Goal: Transaction & Acquisition: Purchase product/service

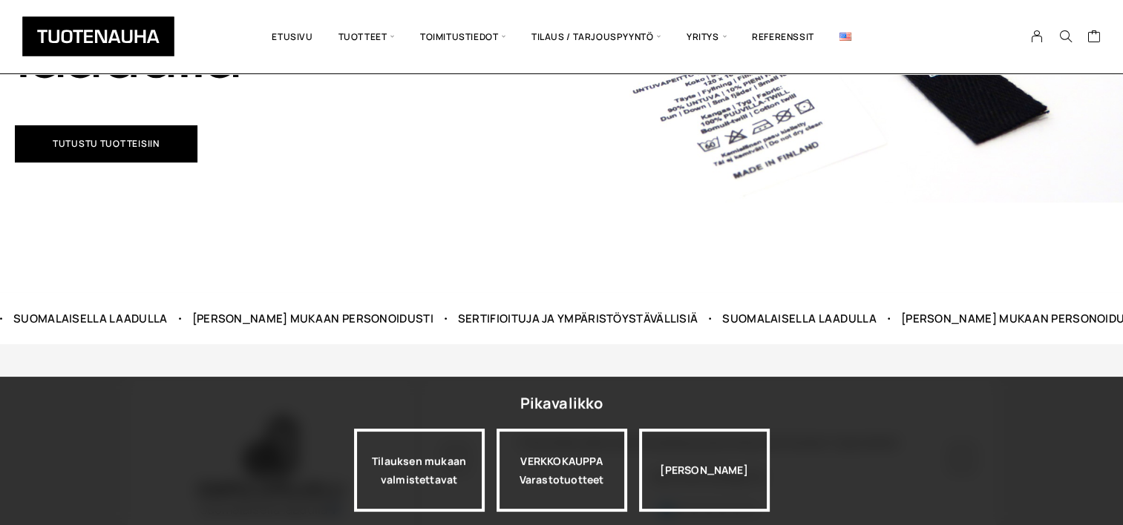
scroll to position [445, 0]
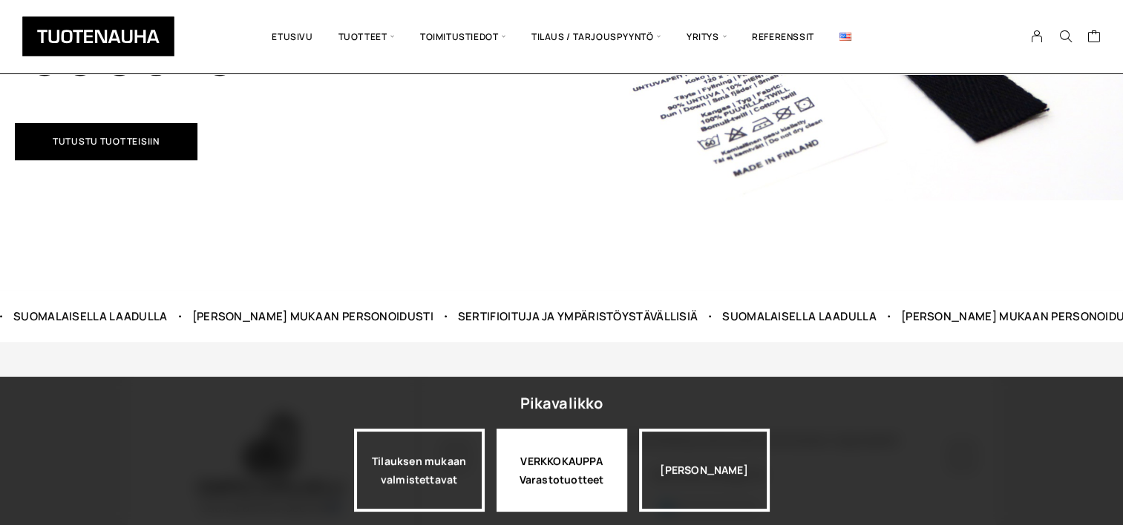
click at [568, 469] on div "VERKKOKAUPPA Varastotuotteet" at bounding box center [561, 470] width 131 height 83
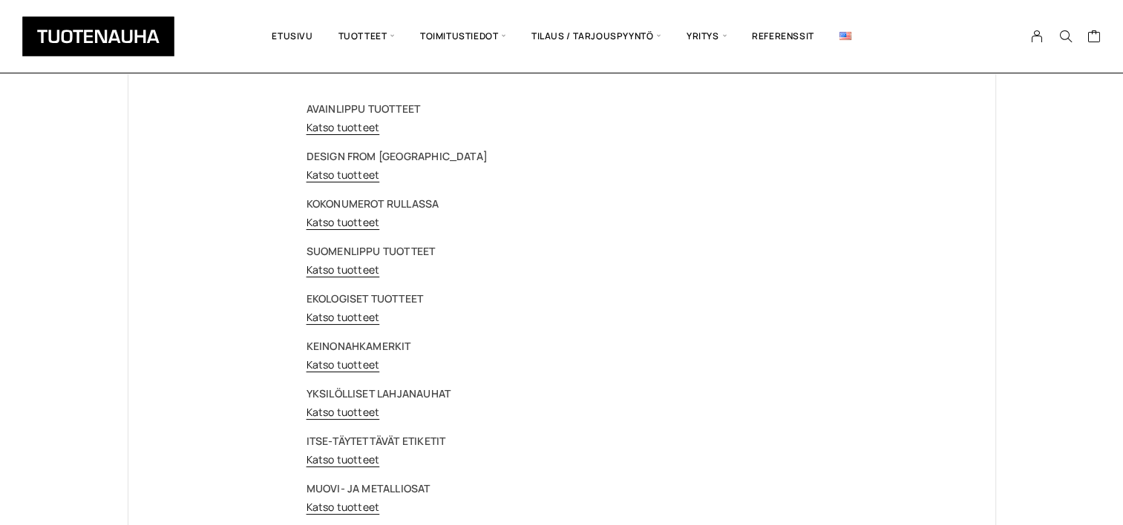
scroll to position [148, 0]
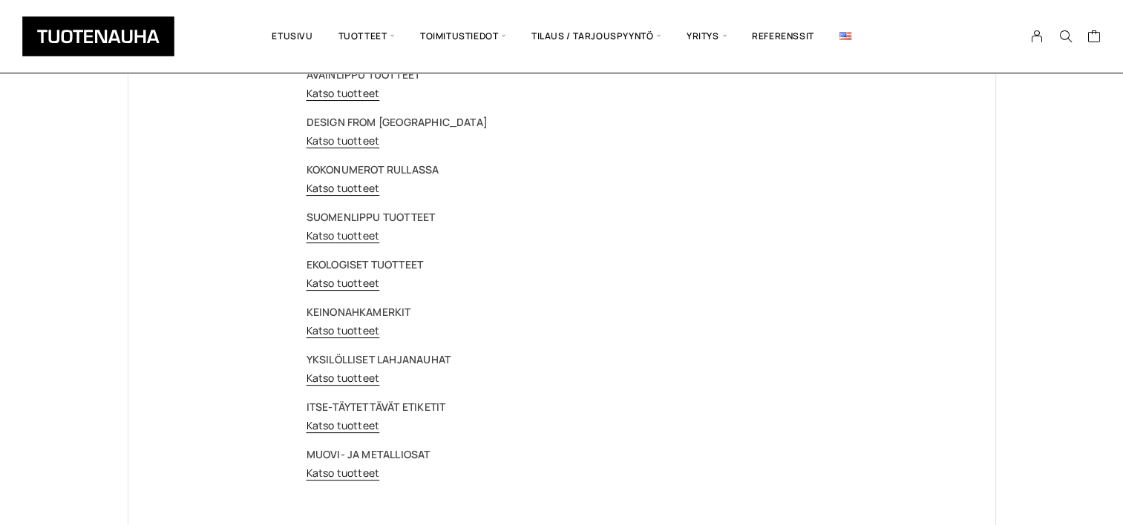
click at [356, 406] on strong "ITSE-TÄYTETTÄVÄT ETIKETIT" at bounding box center [375, 407] width 139 height 14
click at [326, 425] on link "Katso tuotteet" at bounding box center [342, 425] width 73 height 14
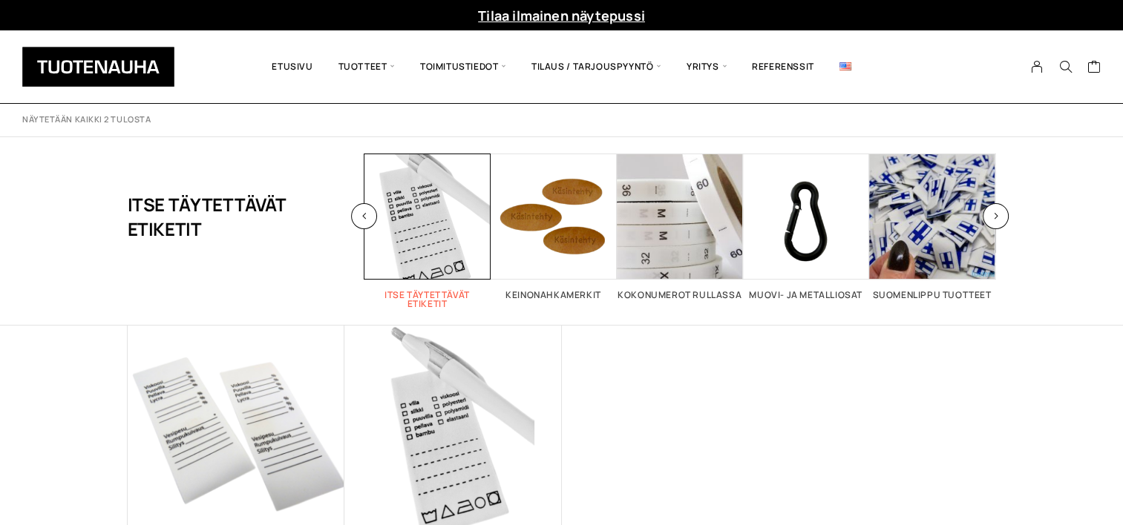
click at [421, 224] on span "Visit product category Itse täytettävät etiketit" at bounding box center [427, 217] width 126 height 126
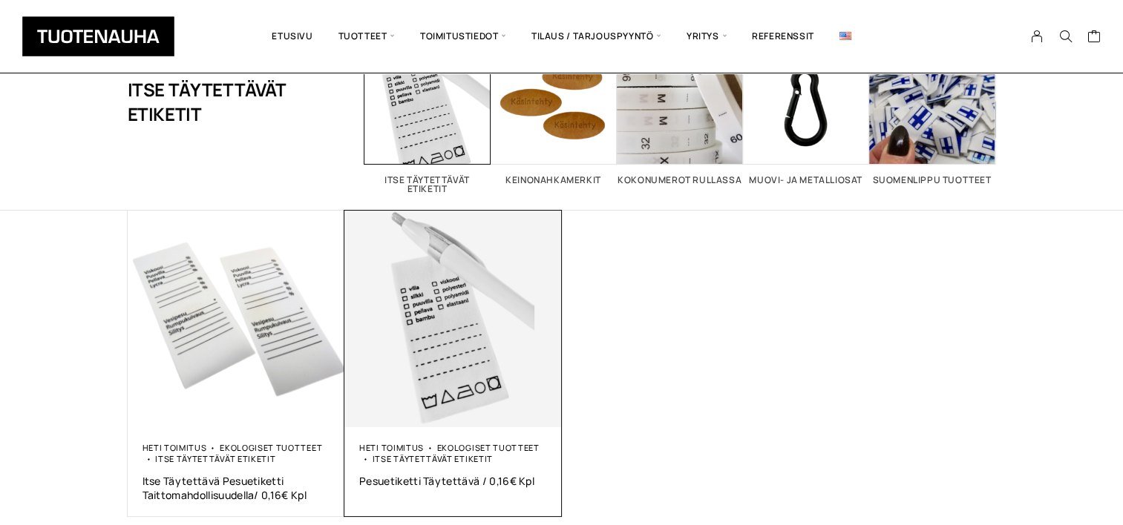
scroll to position [74, 0]
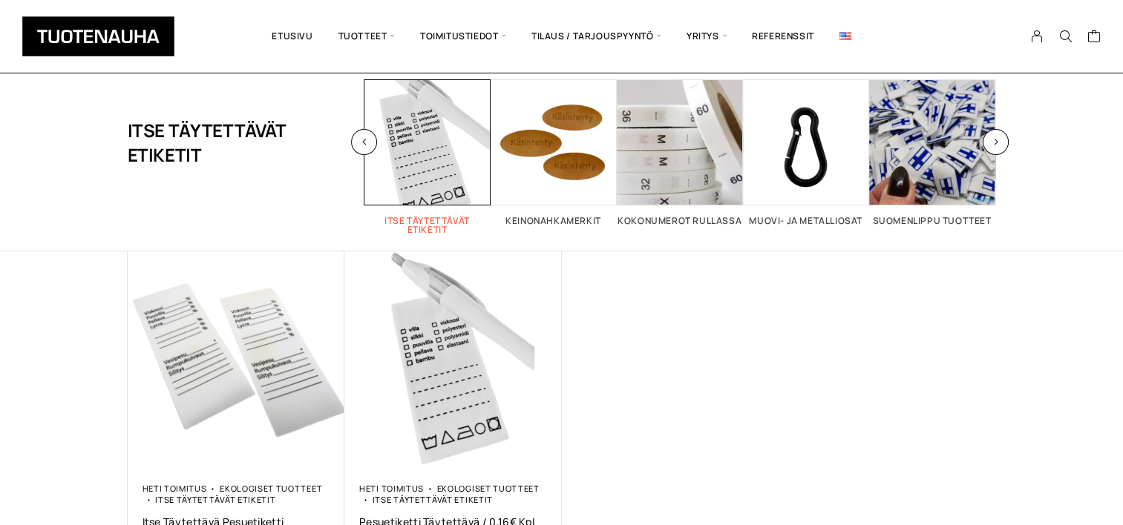
click at [416, 152] on span "Visit product category Itse täytettävät etiketit" at bounding box center [427, 142] width 126 height 126
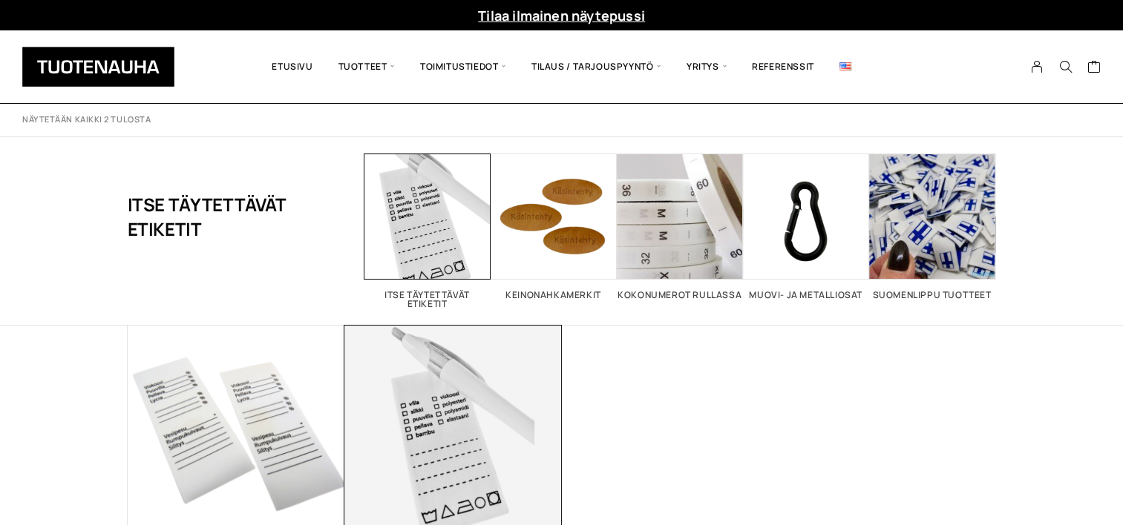
click at [456, 418] on img at bounding box center [452, 434] width 217 height 217
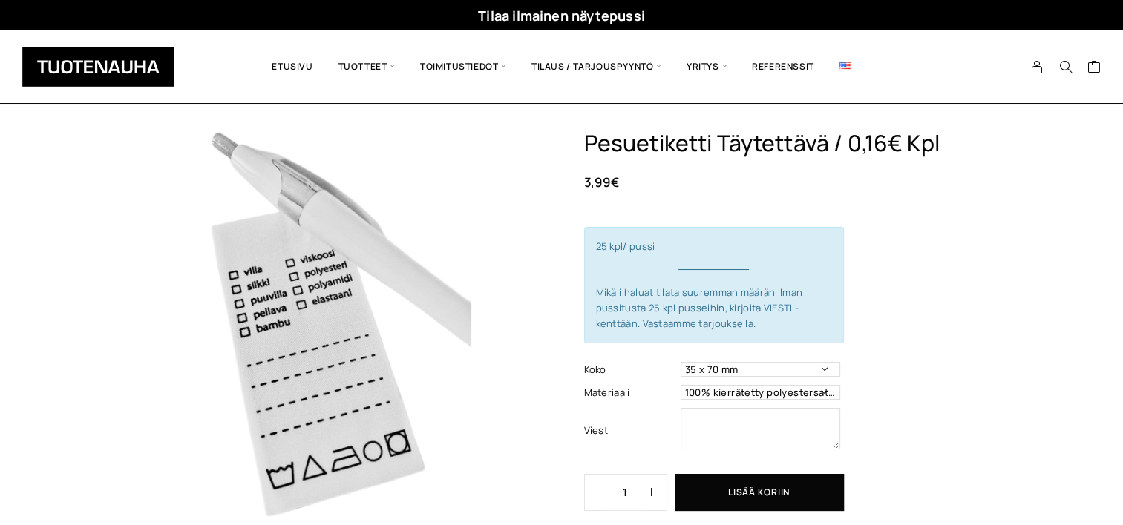
scroll to position [148, 0]
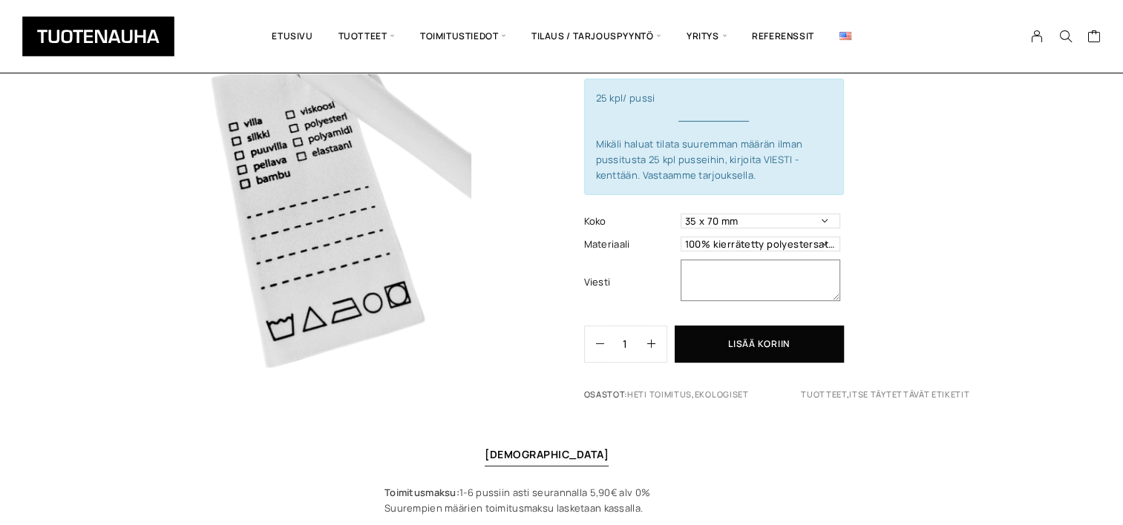
click at [724, 276] on textarea at bounding box center [760, 281] width 160 height 42
click at [735, 279] on textarea at bounding box center [760, 281] width 160 height 42
type textarea "150 kappaletta ilman pusseja"
click at [647, 341] on icon "button" at bounding box center [651, 344] width 8 height 8
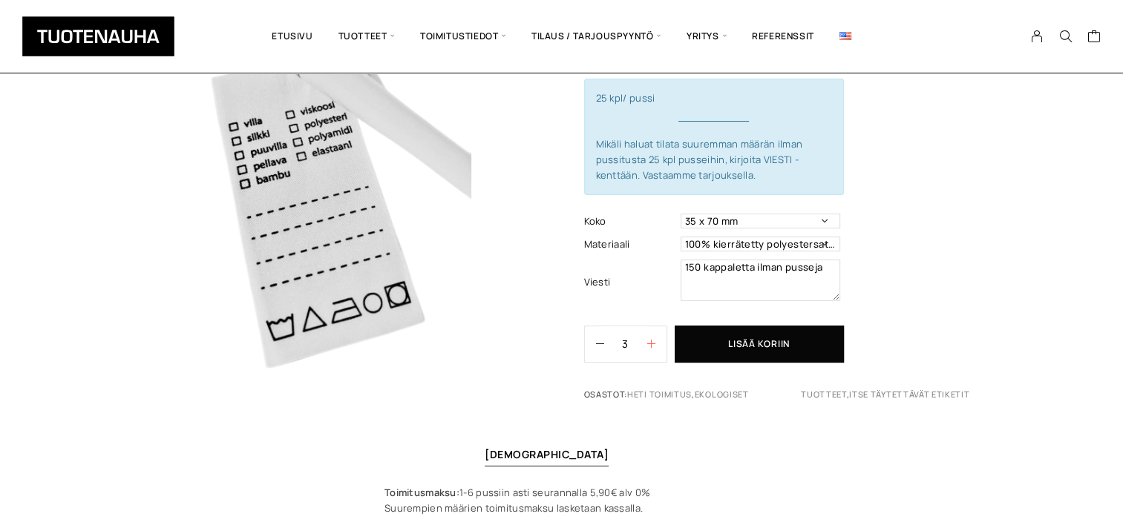
click at [647, 341] on icon "button" at bounding box center [651, 344] width 8 height 8
type input "6"
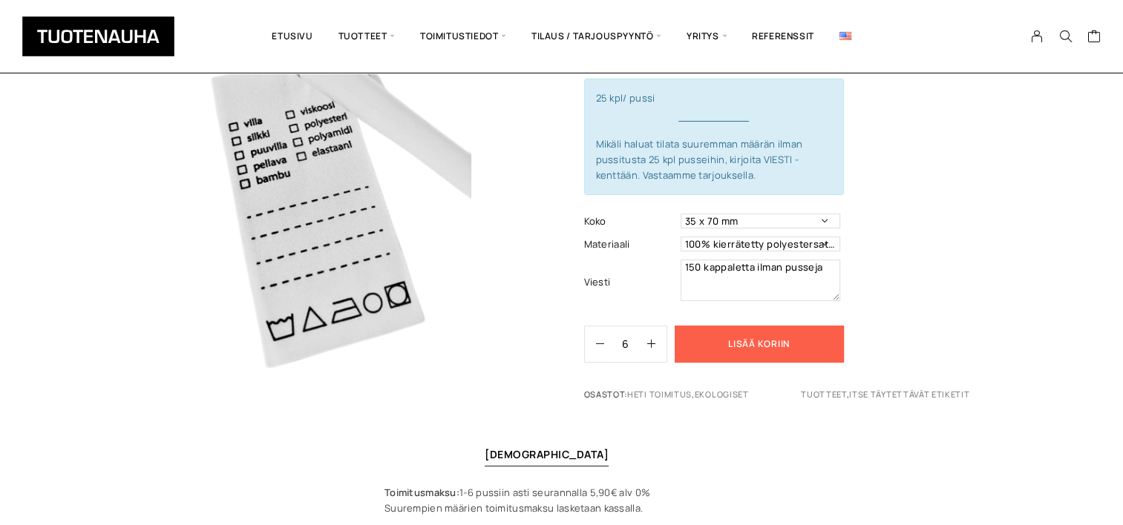
click at [748, 338] on button "Lisää koriin" at bounding box center [758, 344] width 169 height 37
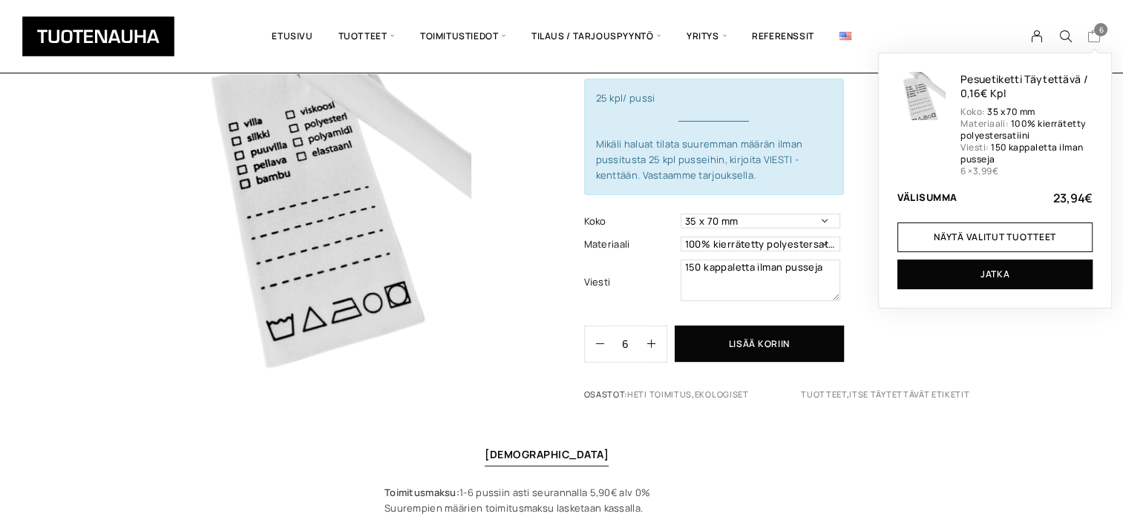
click at [1097, 33] on span "6" at bounding box center [1100, 29] width 13 height 13
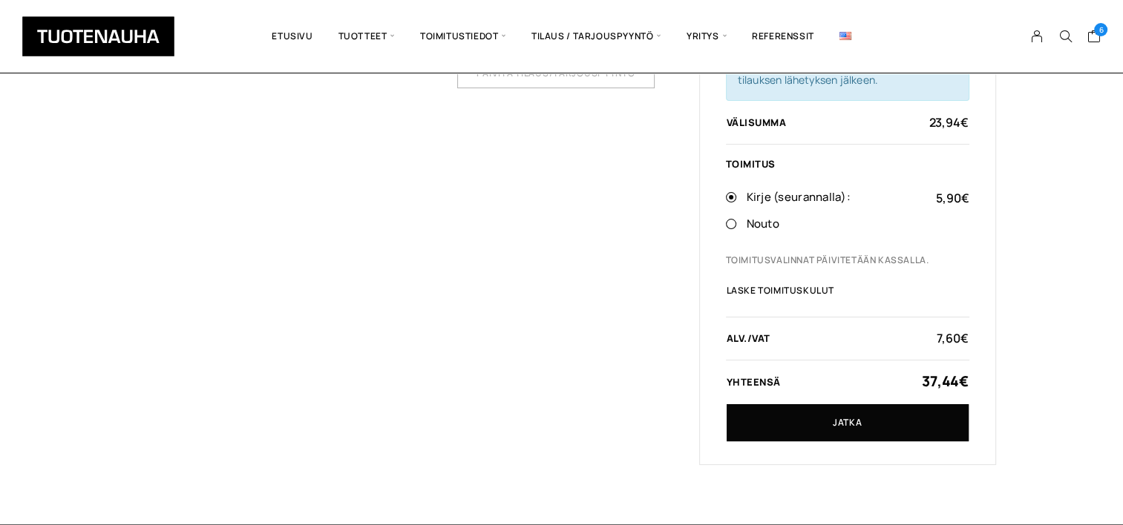
scroll to position [297, 0]
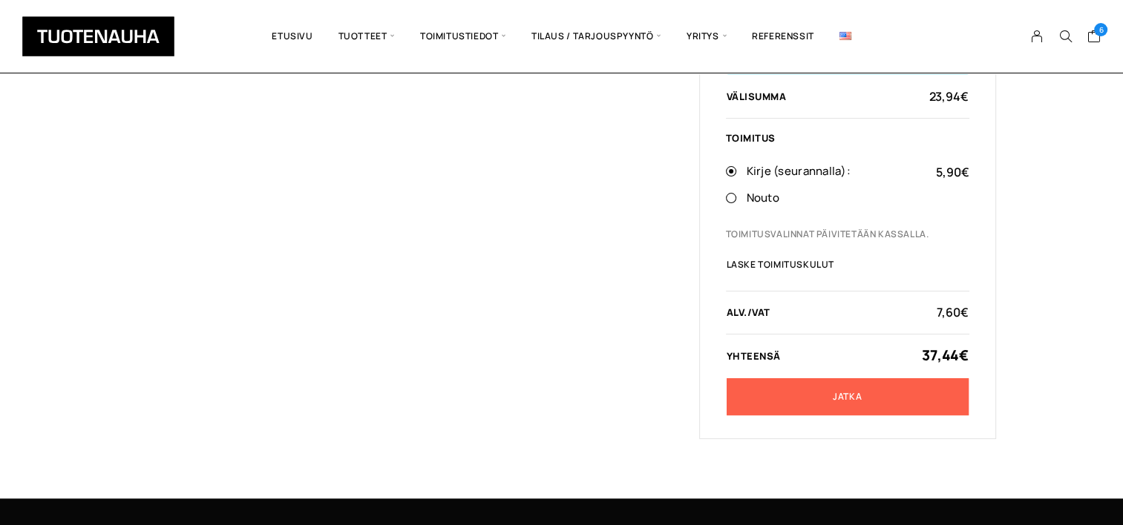
click at [864, 403] on link "Jatka" at bounding box center [847, 396] width 242 height 37
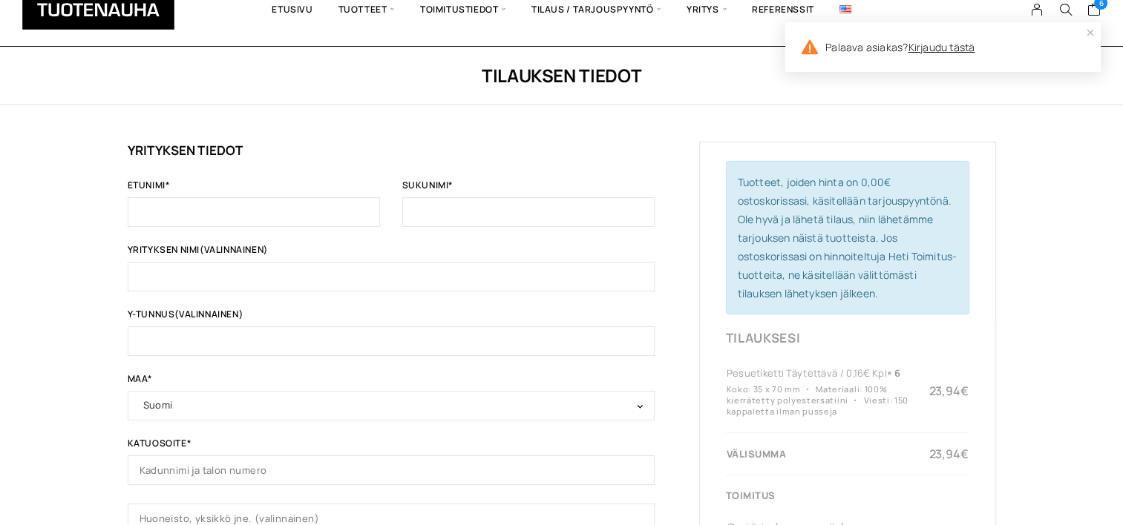
scroll to position [148, 0]
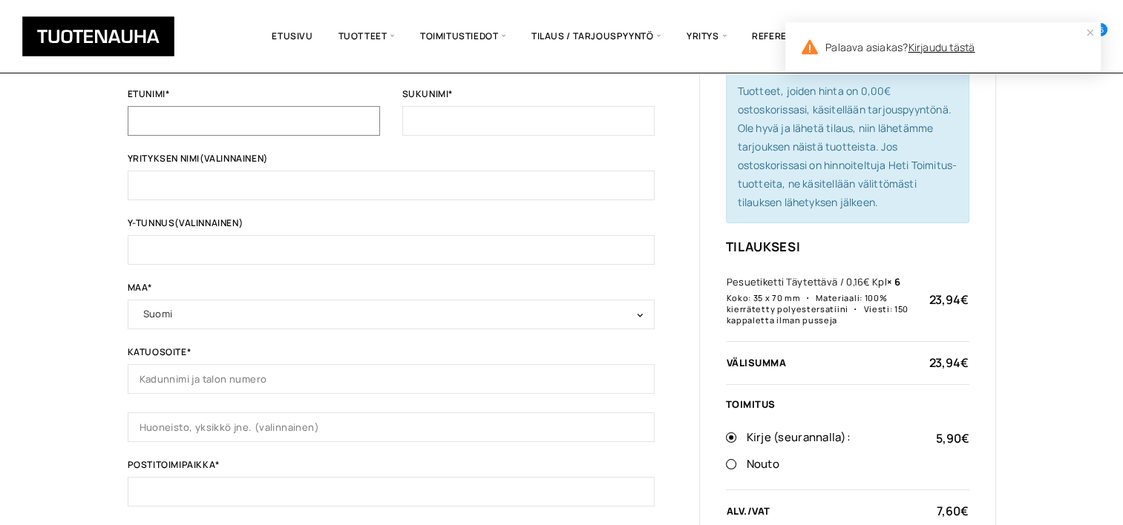
click at [291, 122] on input "Etunimi *" at bounding box center [254, 121] width 252 height 30
type input "[PERSON_NAME]"
type input "Hartikainen"
type input "Tmi [PERSON_NAME]"
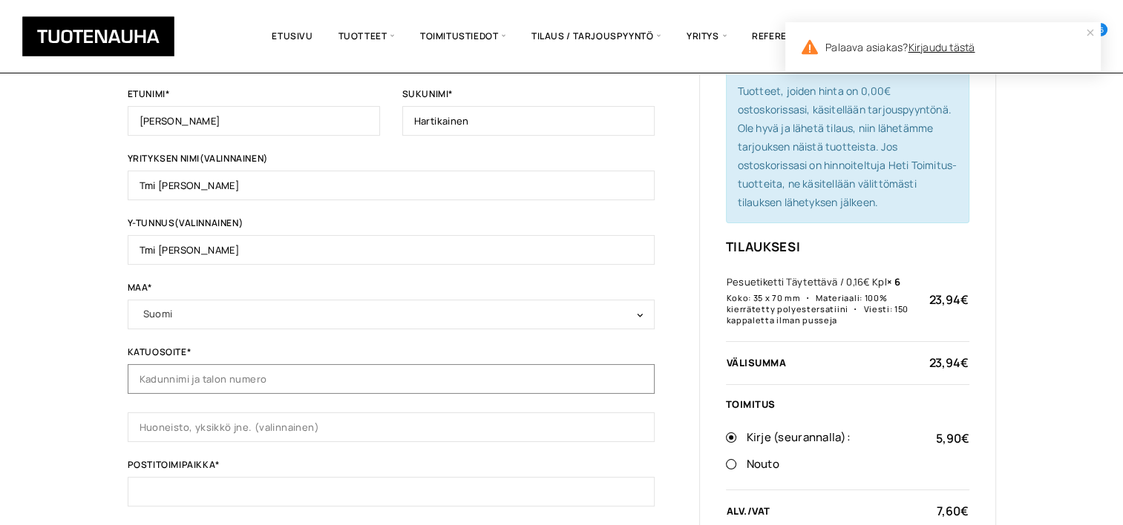
type input "Paarlammintie 297"
type input "Ruovesi"
type input "34600"
type input "+358407382735"
type input "vuokko.kuivasniemi@outlook.com"
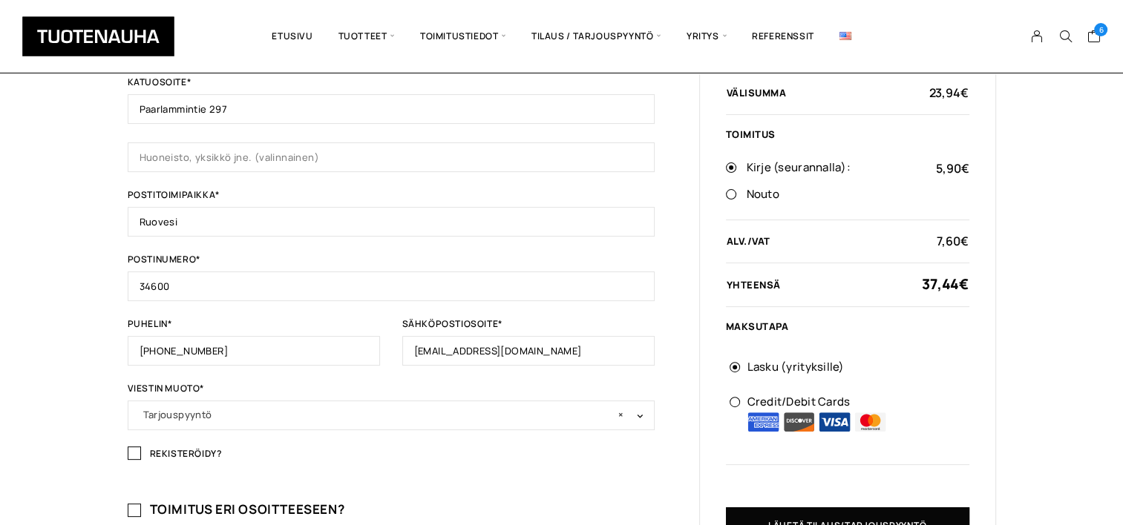
scroll to position [445, 0]
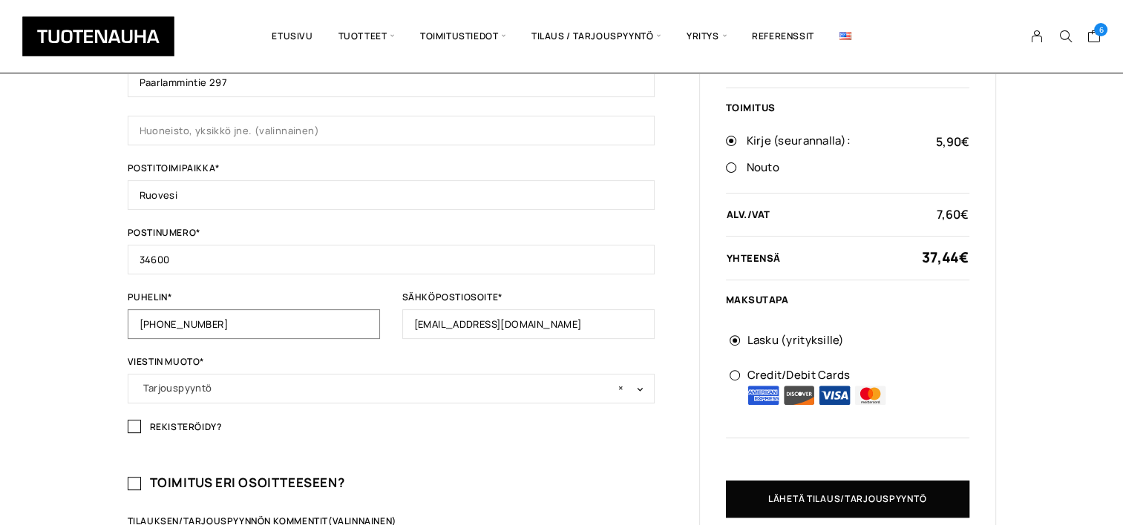
click at [222, 318] on input "+358407382735" at bounding box center [254, 324] width 252 height 30
type input "+"
type input "0400735857"
click at [134, 423] on input "Rekisteröidy?" at bounding box center [134, 426] width 13 height 13
checkbox input "true"
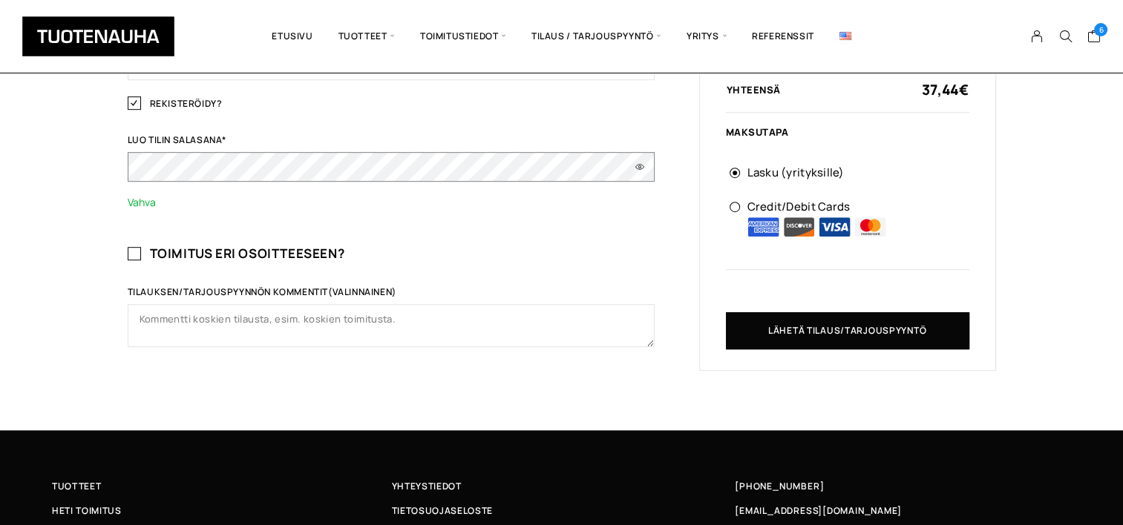
scroll to position [816, 0]
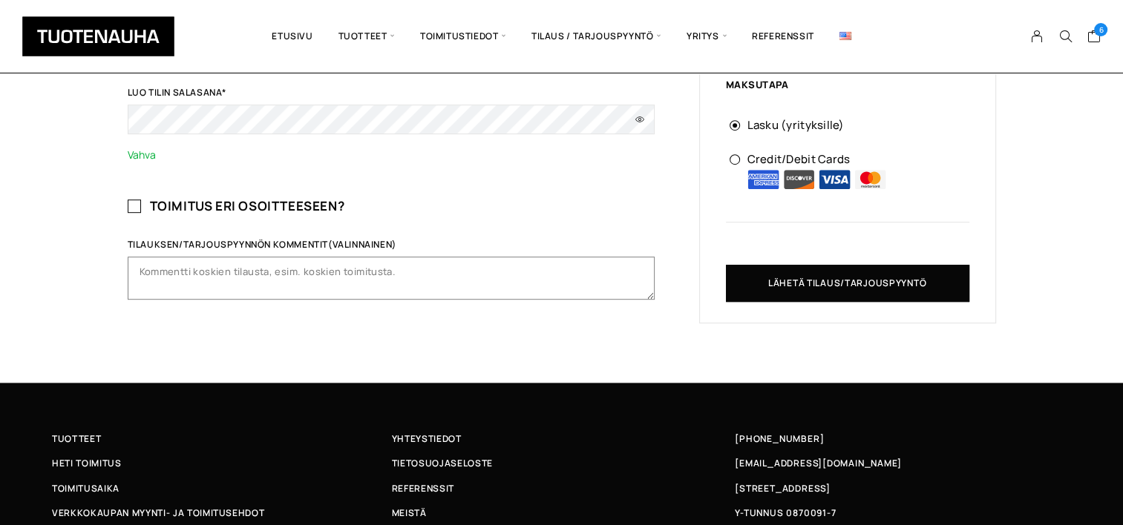
click at [422, 271] on textarea "Tilauksen/tarjouspyynnön kommentit (valinnainen)" at bounding box center [391, 278] width 527 height 43
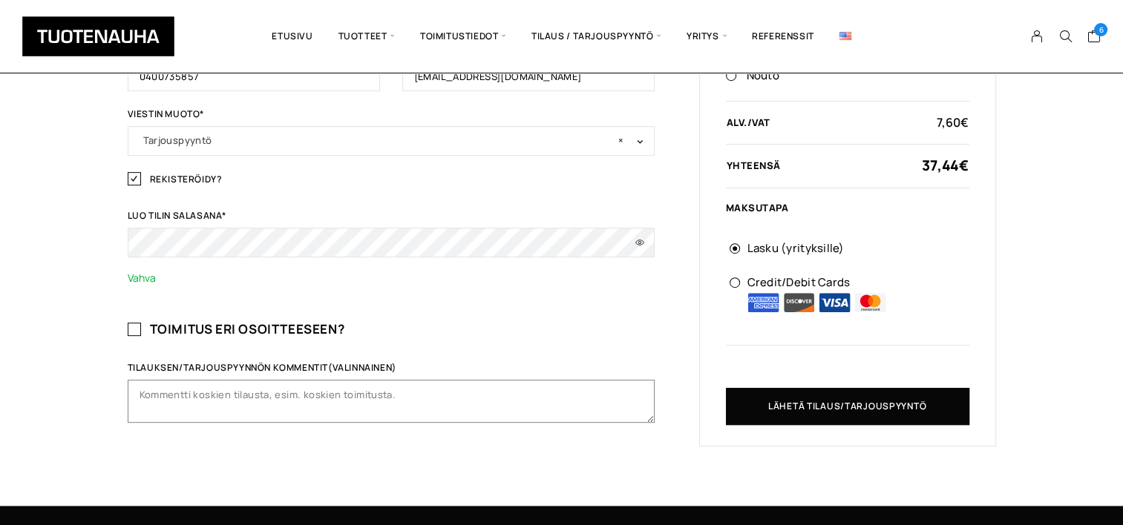
scroll to position [668, 0]
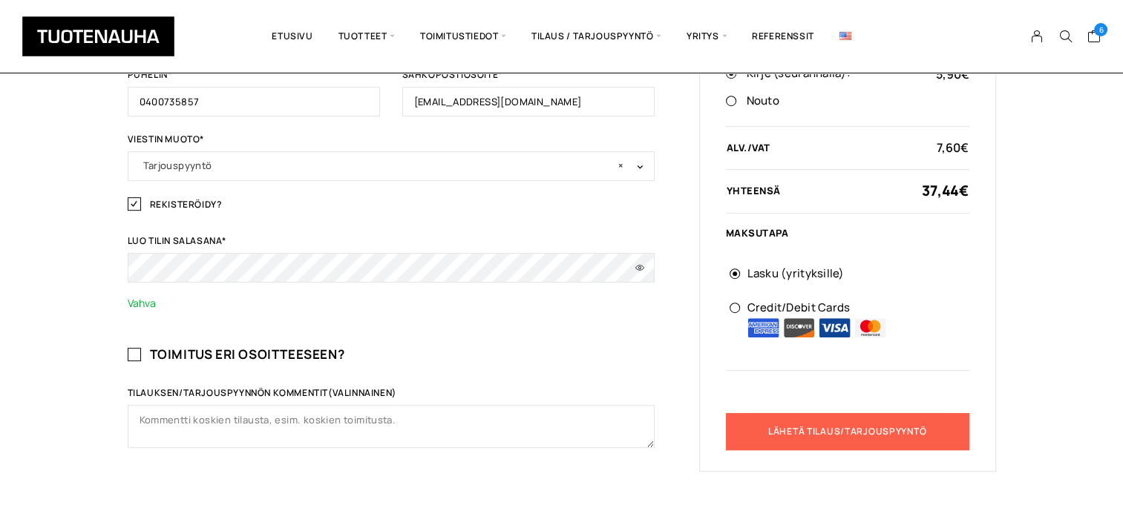
click at [825, 425] on button "Lähetä tilaus/tarjouspyyntö" at bounding box center [847, 431] width 243 height 37
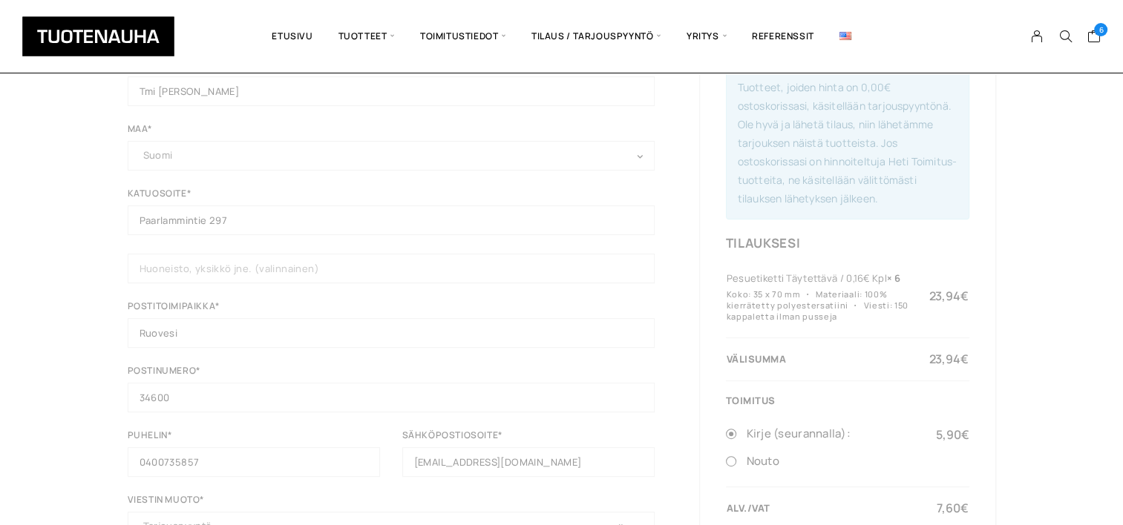
scroll to position [223, 0]
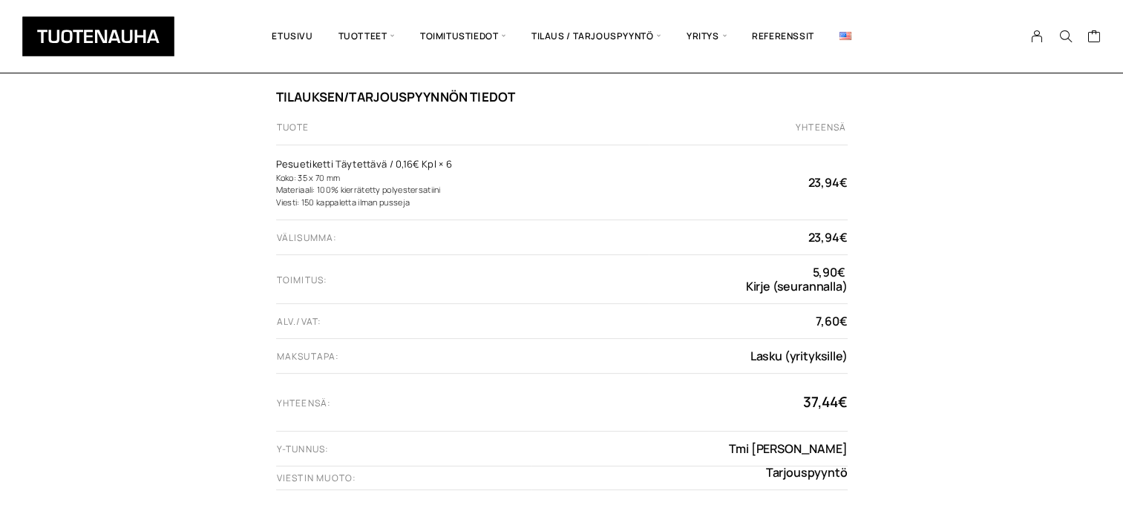
scroll to position [371, 0]
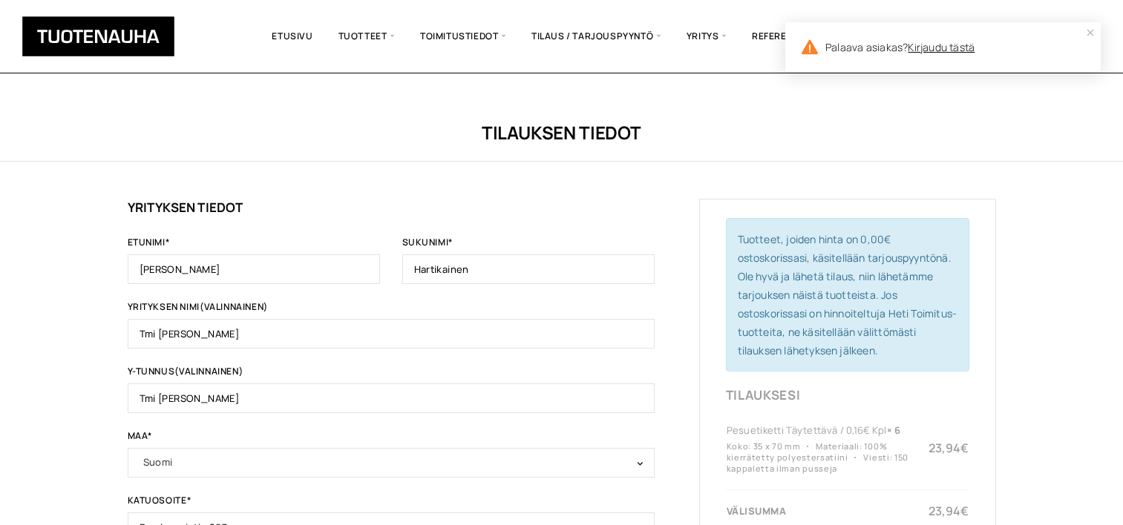
scroll to position [223, 0]
